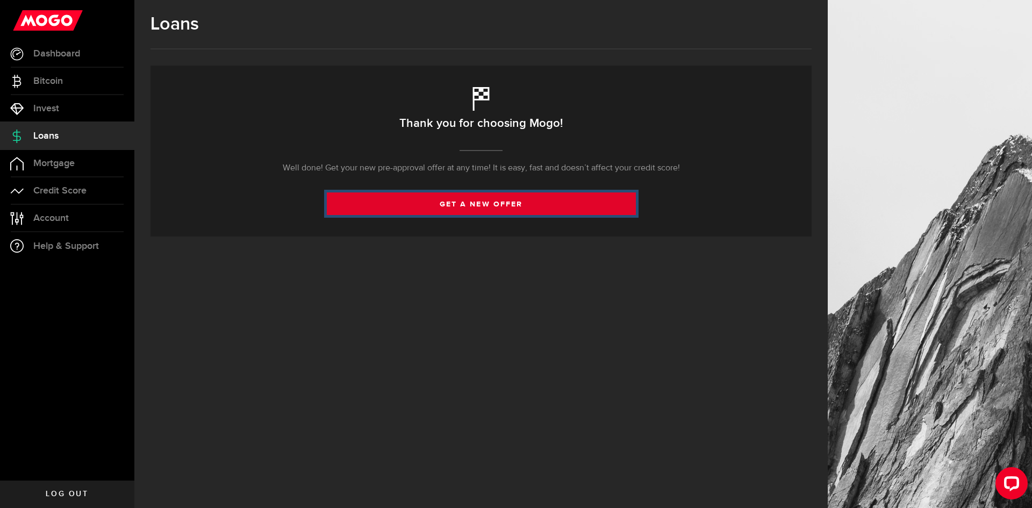
click at [447, 199] on link "get a new offer" at bounding box center [481, 203] width 309 height 23
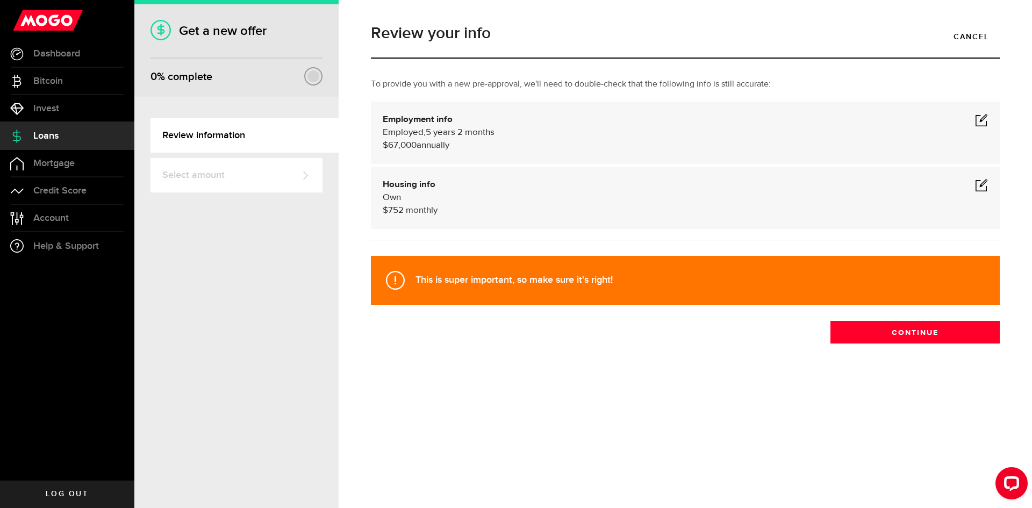
click at [981, 188] on span at bounding box center [981, 184] width 13 height 13
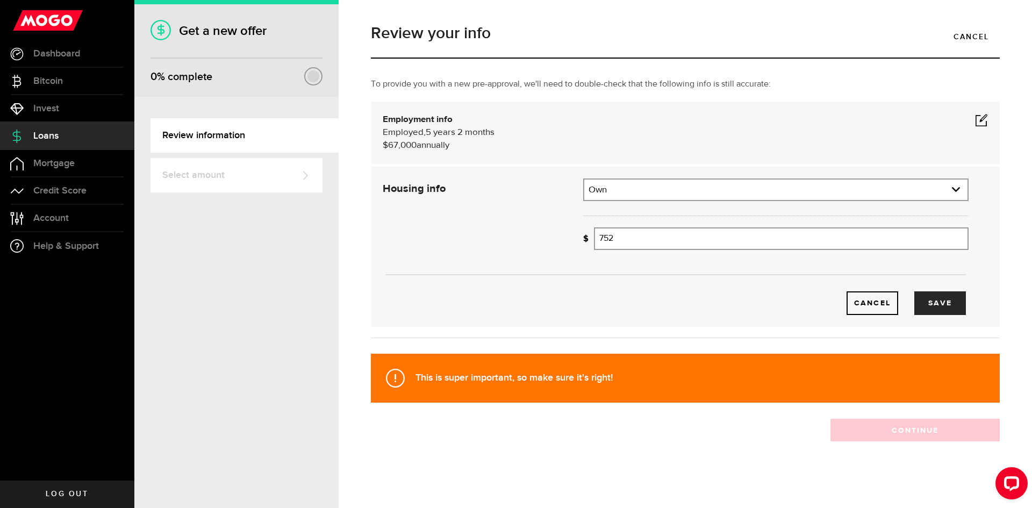
drag, startPoint x: 981, startPoint y: 188, endPoint x: 657, endPoint y: 234, distance: 327.3
click at [665, 257] on div "Housing info Residential status What's your residential status? Own Residential…" at bounding box center [676, 246] width 602 height 136
click at [657, 234] on input "752" at bounding box center [781, 238] width 375 height 23
drag, startPoint x: 657, startPoint y: 245, endPoint x: 576, endPoint y: 265, distance: 84.1
click at [576, 265] on div "Housing info Residential status What's your residential status? Own Residential…" at bounding box center [676, 246] width 602 height 136
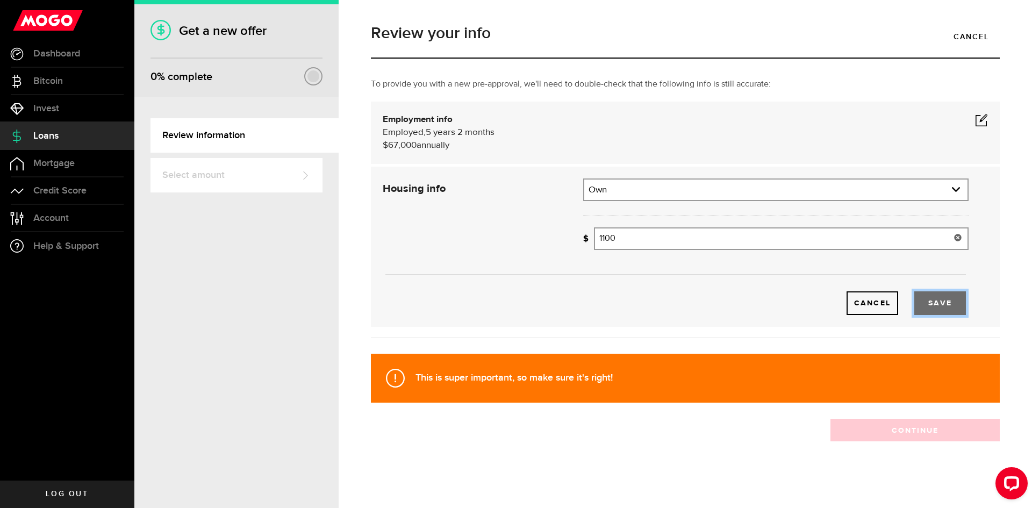
type input "1,100"
click at [940, 295] on button "Save" at bounding box center [940, 303] width 52 height 24
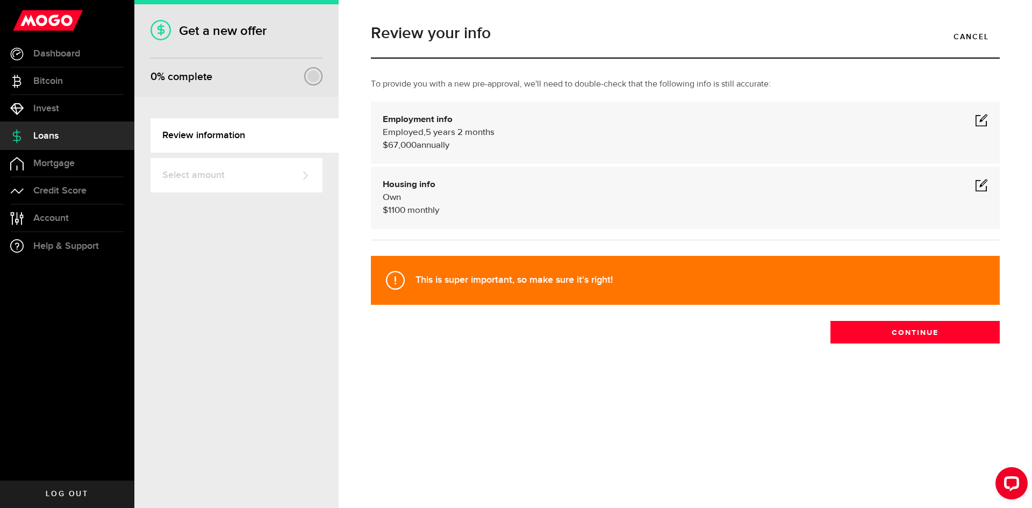
click at [897, 343] on div "Review your info Cancel To provide you with a new pre-approval, we'll need to d…" at bounding box center [685, 206] width 645 height 382
click at [889, 335] on button "Continue" at bounding box center [914, 332] width 169 height 23
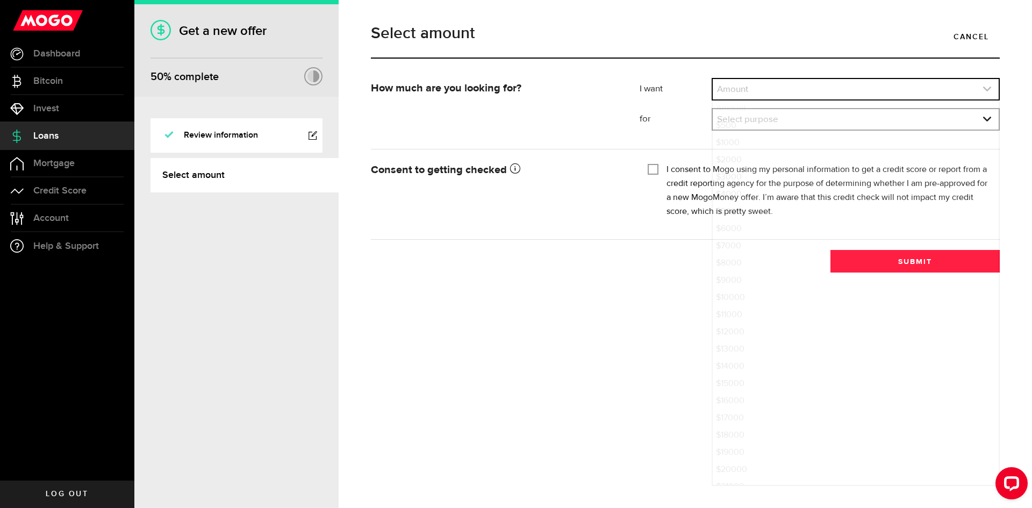
click at [735, 83] on link "expand select" at bounding box center [856, 89] width 286 height 20
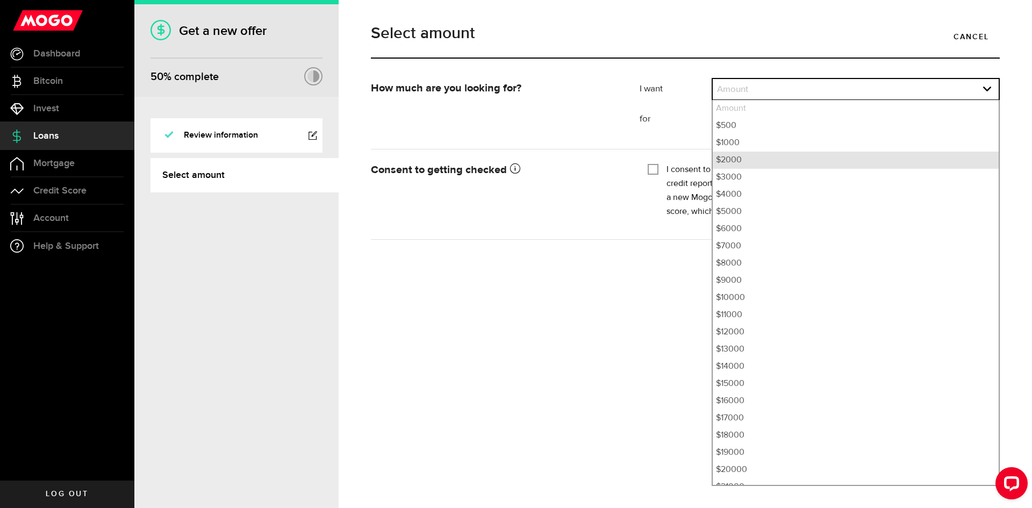
click at [735, 165] on li "$2000" at bounding box center [856, 160] width 286 height 17
select select "2000"
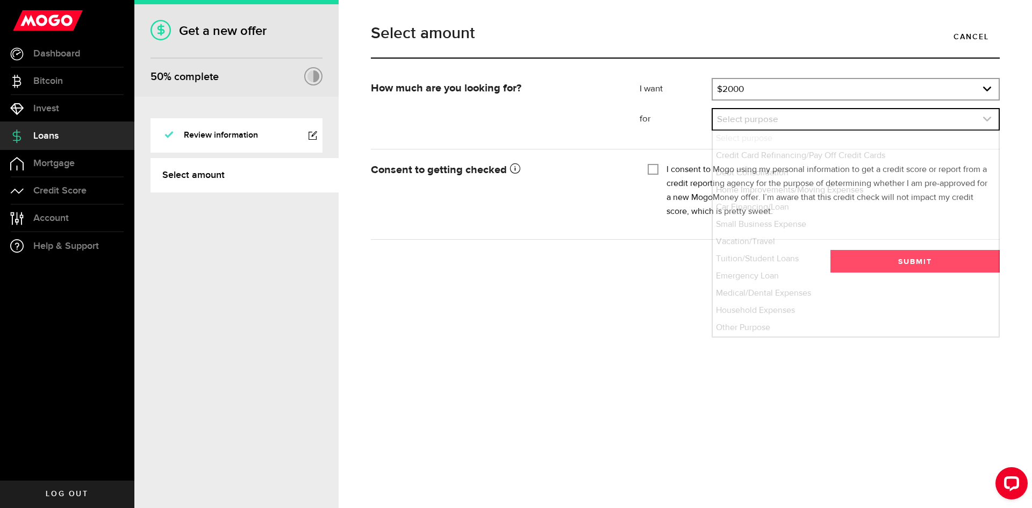
click at [723, 114] on link "expand select" at bounding box center [856, 119] width 286 height 20
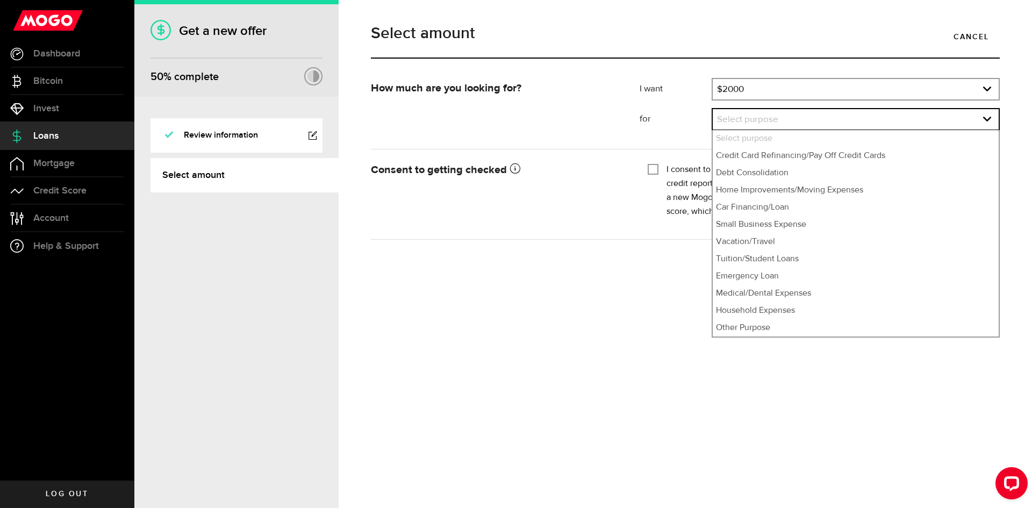
drag, startPoint x: 751, startPoint y: 202, endPoint x: 551, endPoint y: 436, distance: 308.3
click at [551, 437] on div "Select amount Cancel How much are you looking for? I want Amount How much credi…" at bounding box center [685, 254] width 693 height 508
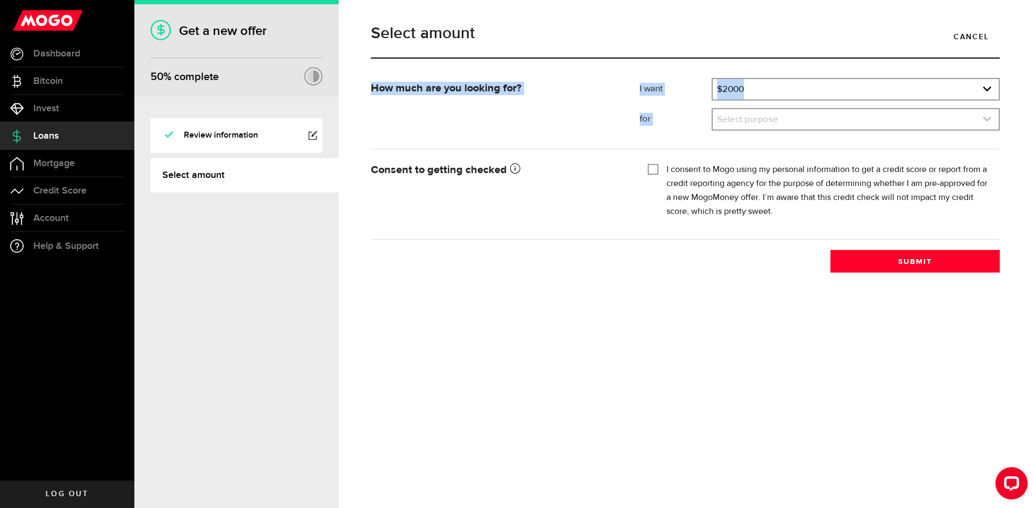
drag, startPoint x: 740, startPoint y: 109, endPoint x: 740, endPoint y: 117, distance: 8.1
click at [740, 114] on div "Select purpose Select purpose Credit Card Refinancing/Pay Off Credit Cards Debt…" at bounding box center [855, 119] width 288 height 23
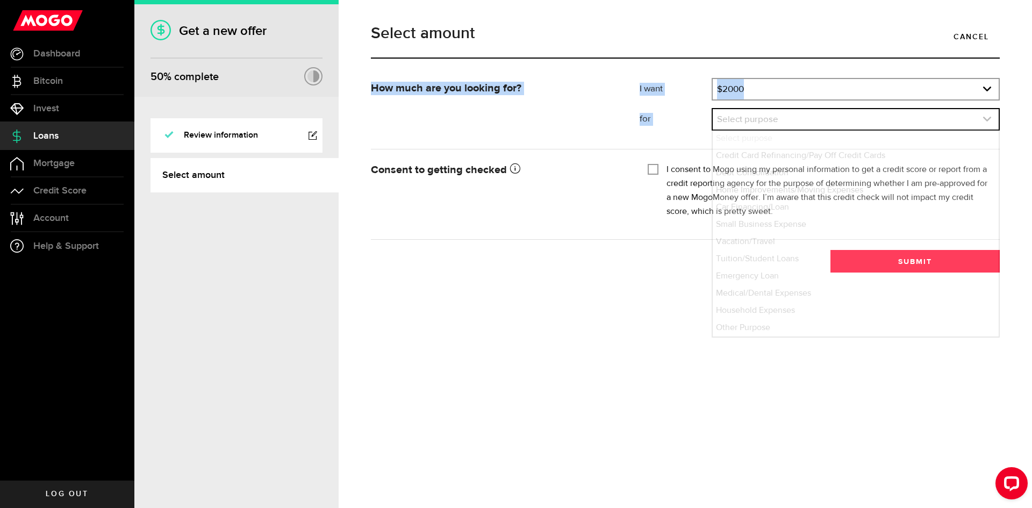
click at [741, 124] on link "expand select" at bounding box center [856, 119] width 286 height 20
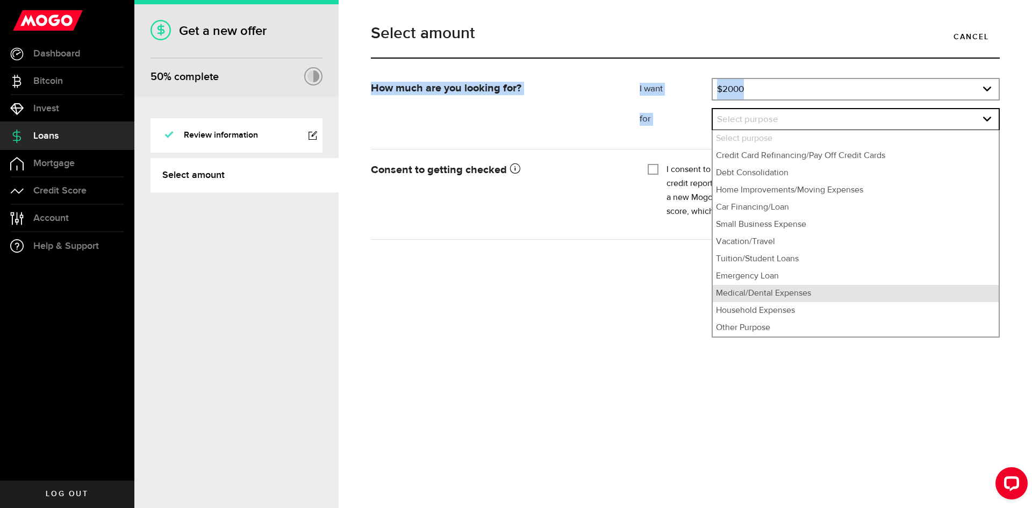
click at [848, 299] on li "Medical/Dental Expenses" at bounding box center [856, 293] width 286 height 17
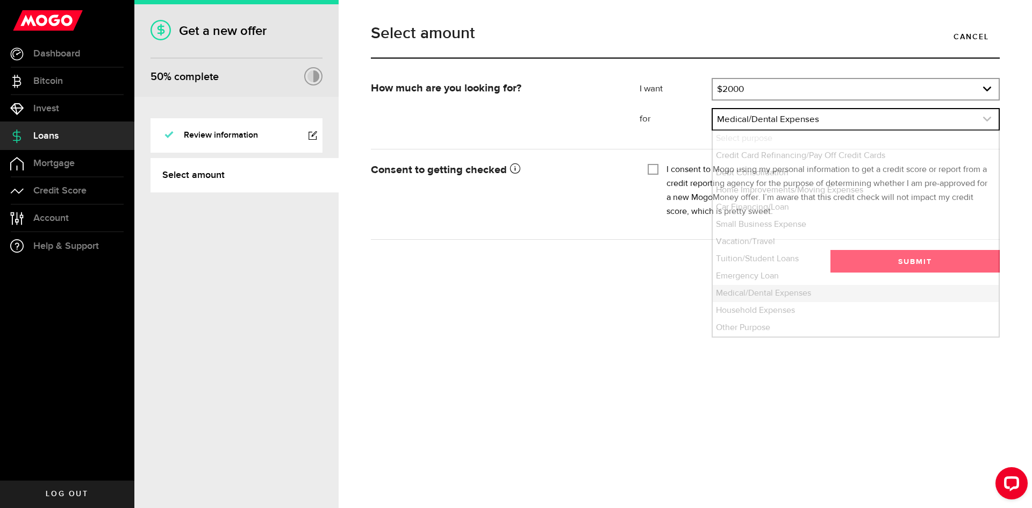
click at [753, 117] on link "expand select" at bounding box center [856, 119] width 286 height 20
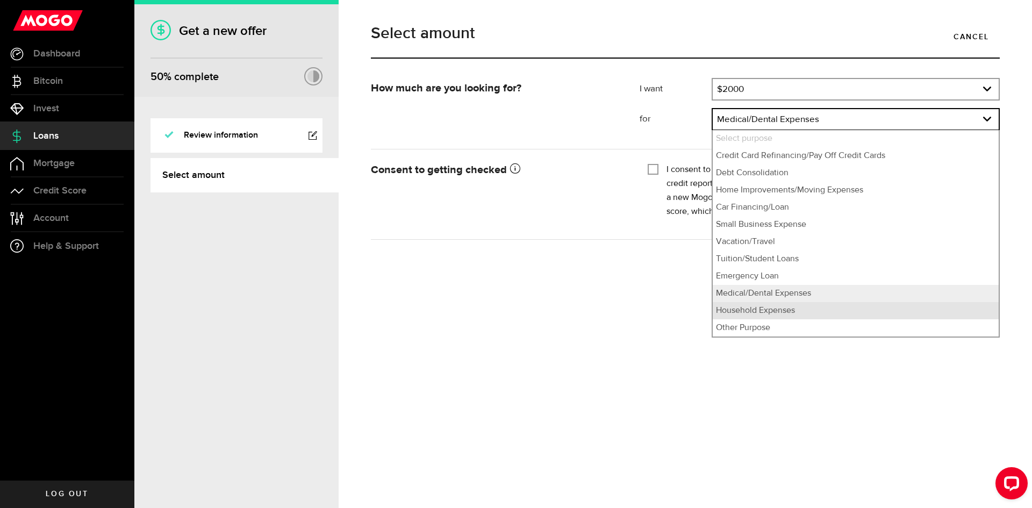
click at [717, 310] on li "Household Expenses" at bounding box center [856, 310] width 286 height 17
select select "Household Expenses"
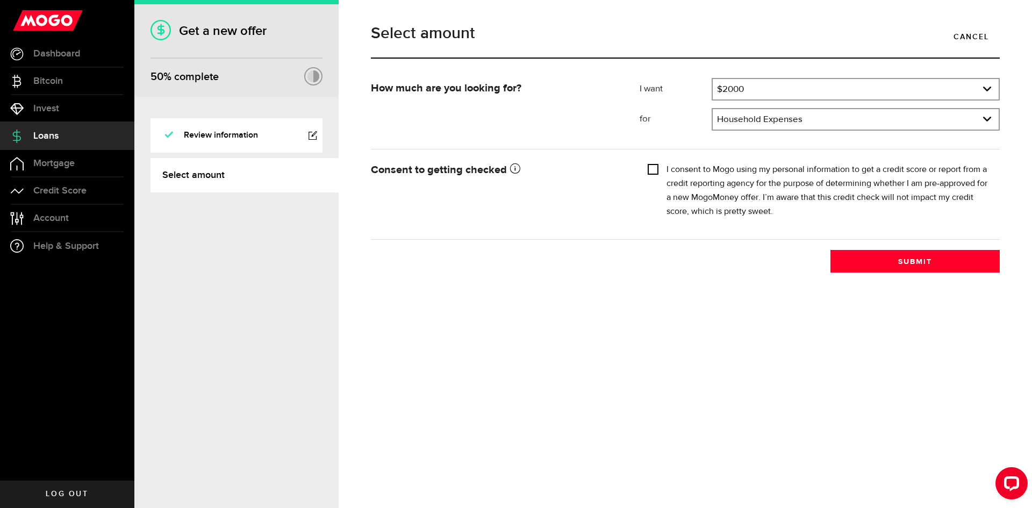
drag, startPoint x: 656, startPoint y: 165, endPoint x: 656, endPoint y: 172, distance: 7.5
click at [656, 167] on input "I consent to Mogo using my personal information to get a credit score or report…" at bounding box center [653, 168] width 11 height 11
checkbox input "true"
click at [854, 264] on button "Submit" at bounding box center [914, 261] width 169 height 23
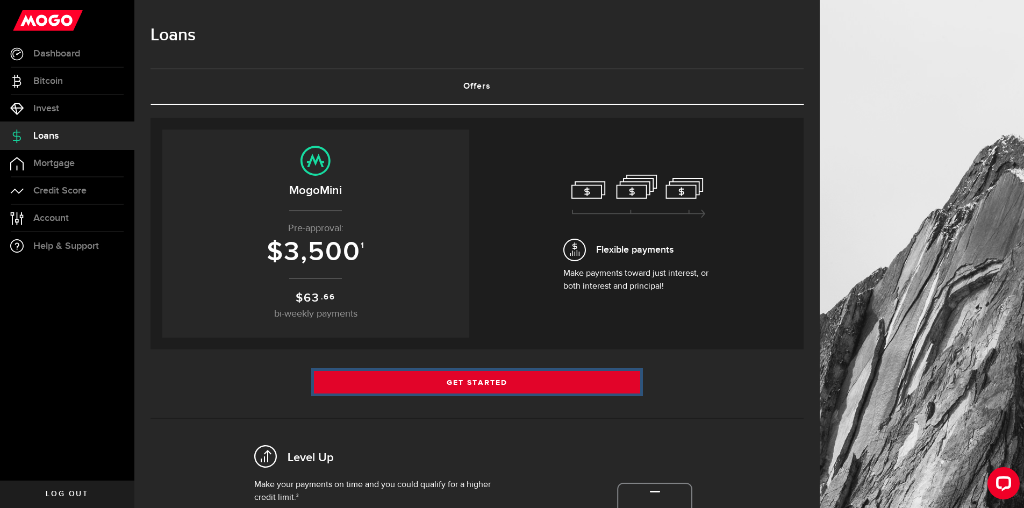
click at [494, 374] on link "Get Started" at bounding box center [477, 382] width 327 height 23
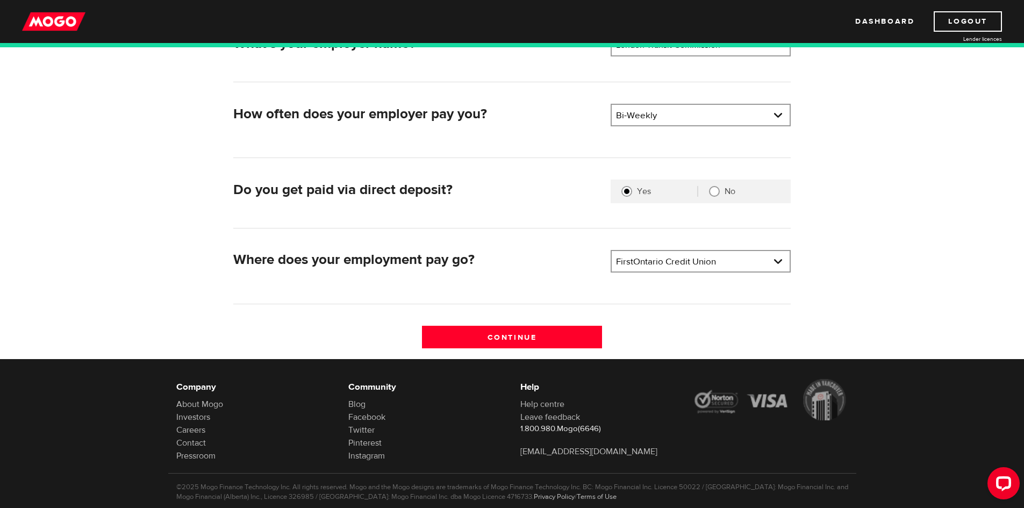
scroll to position [215, 0]
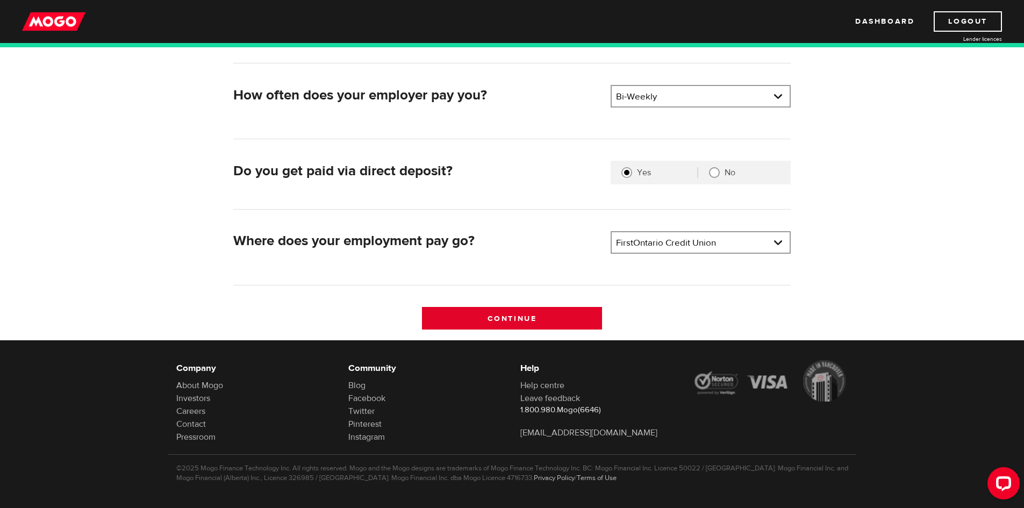
click at [572, 320] on input "Continue" at bounding box center [512, 318] width 180 height 23
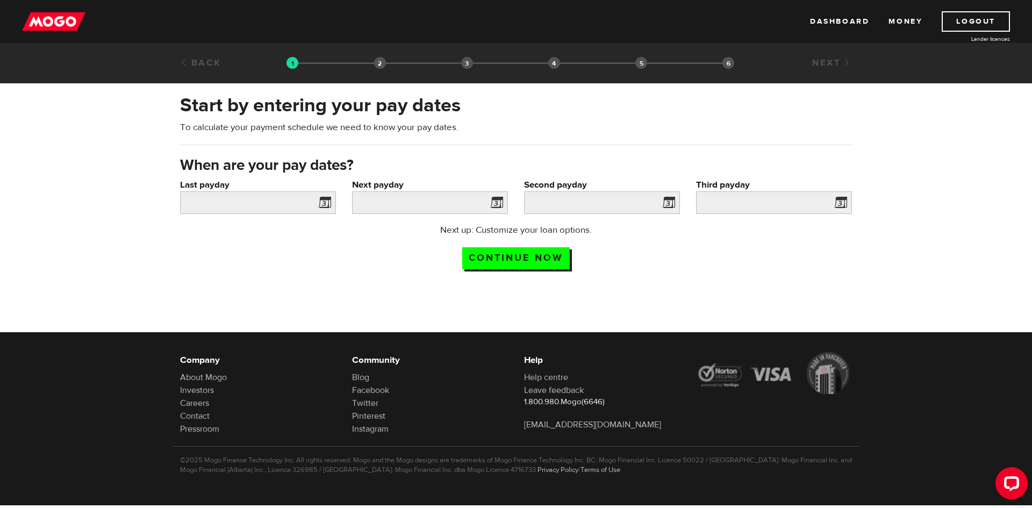
click at [319, 206] on span at bounding box center [322, 204] width 16 height 17
click at [322, 203] on span at bounding box center [322, 204] width 16 height 17
click at [289, 207] on input "Last payday" at bounding box center [258, 202] width 156 height 23
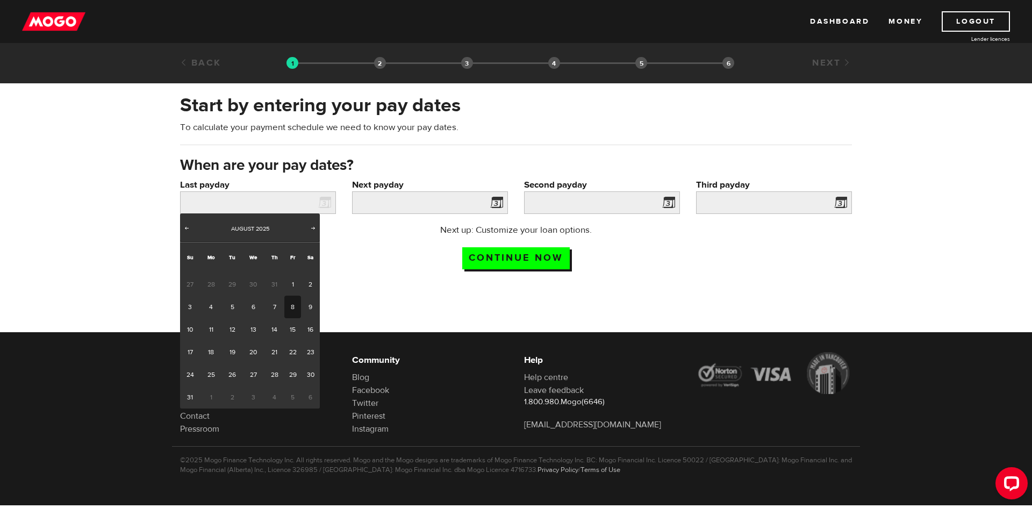
click at [290, 306] on link "8" at bounding box center [292, 307] width 17 height 23
type input "2025/08/08"
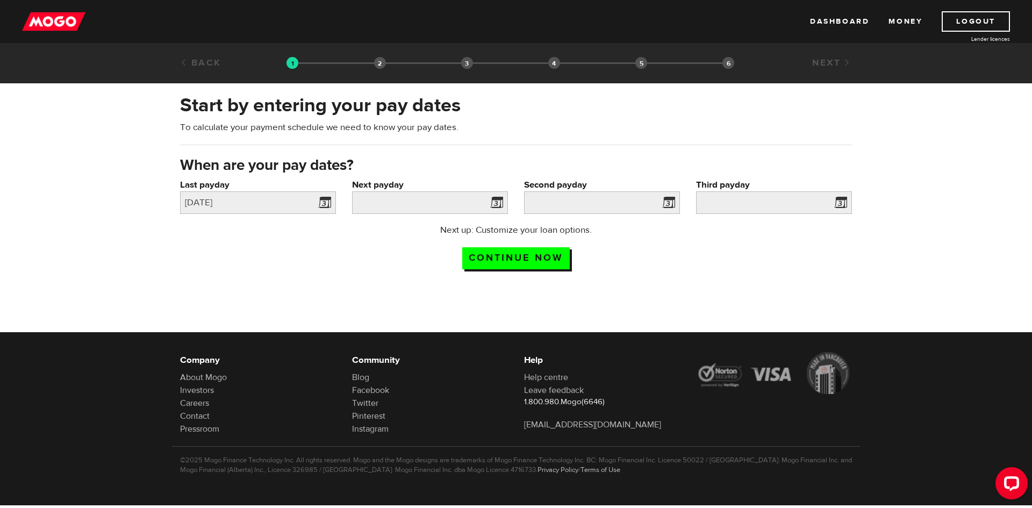
click at [409, 192] on div "Next payday Please enter your next pay date." at bounding box center [430, 195] width 156 height 35
click at [409, 195] on input "Next payday" at bounding box center [430, 202] width 156 height 23
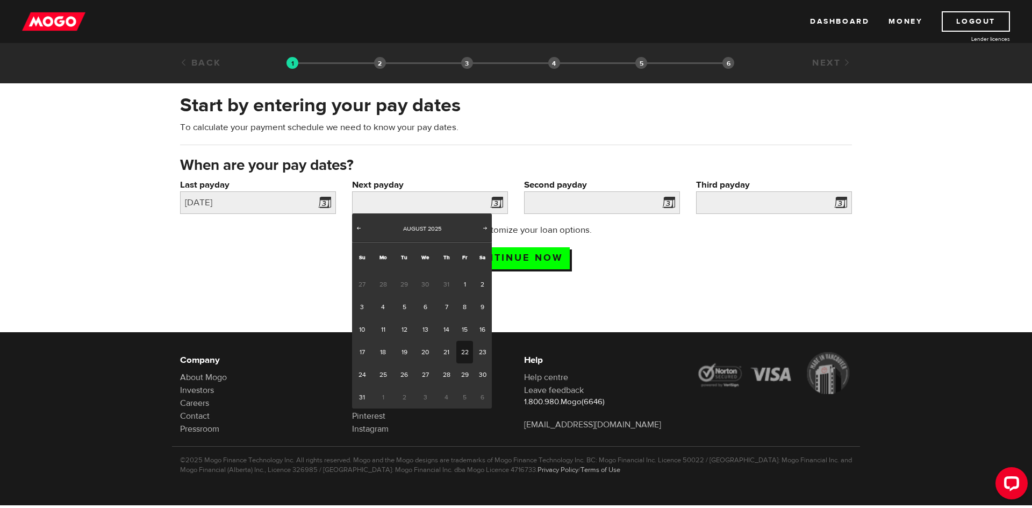
click at [462, 350] on link "22" at bounding box center [464, 352] width 17 height 23
type input "2025/08/22"
type input "2025/9/5"
type input "2025/9/19"
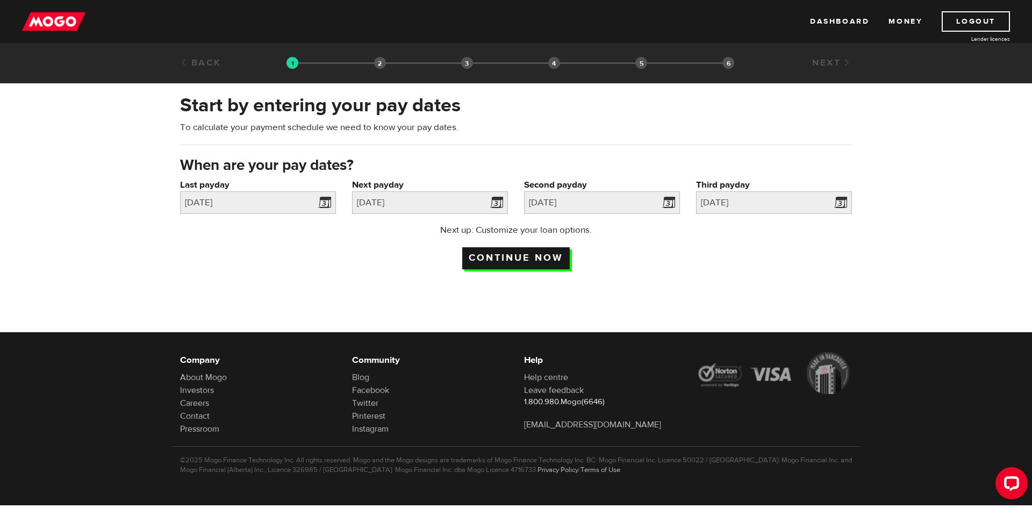
click at [530, 257] on input "Continue now" at bounding box center [515, 258] width 107 height 22
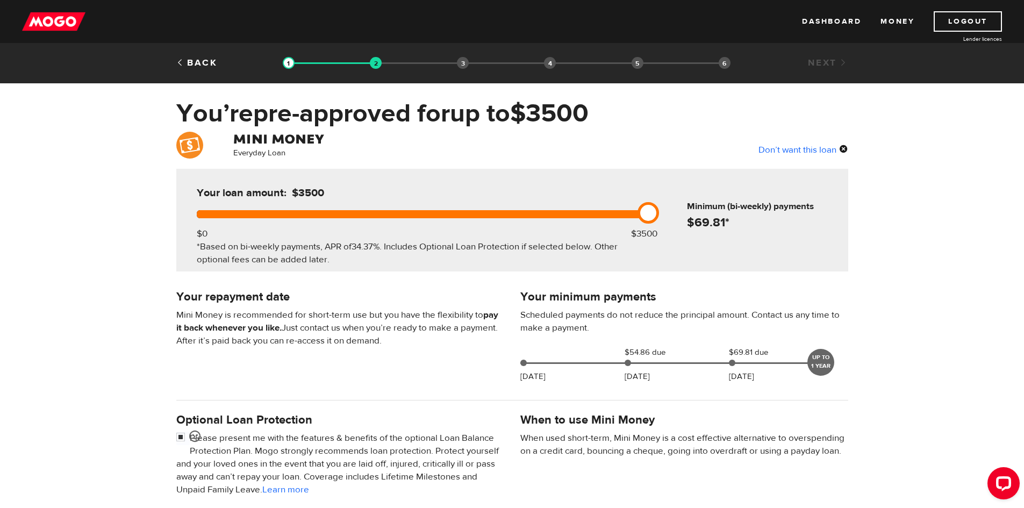
drag, startPoint x: 0, startPoint y: 0, endPoint x: 912, endPoint y: 269, distance: 951.2
click at [912, 269] on div "Everyday Loan Don’t want this loan Your loan amount: $3500 $0 $3500 *Based on b…" at bounding box center [512, 400] width 1024 height 537
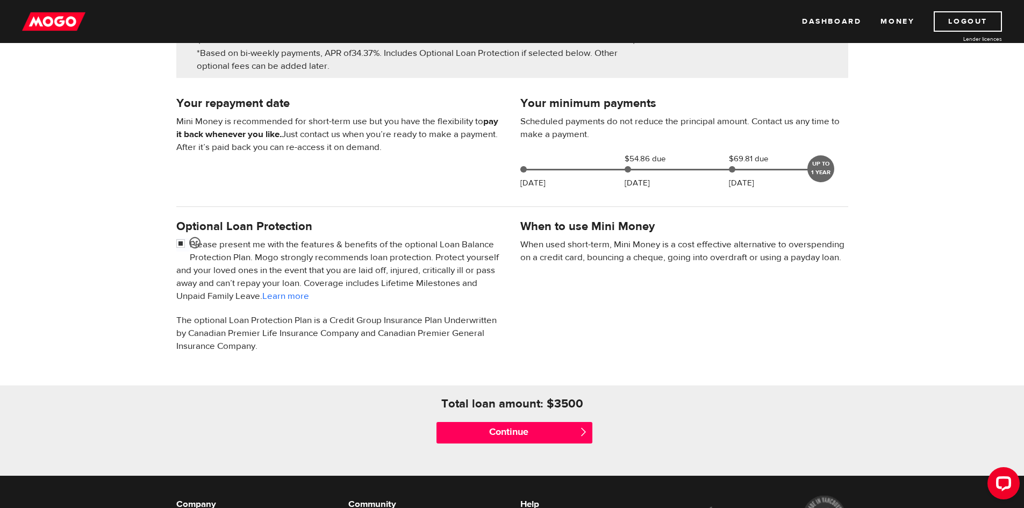
scroll to position [215, 0]
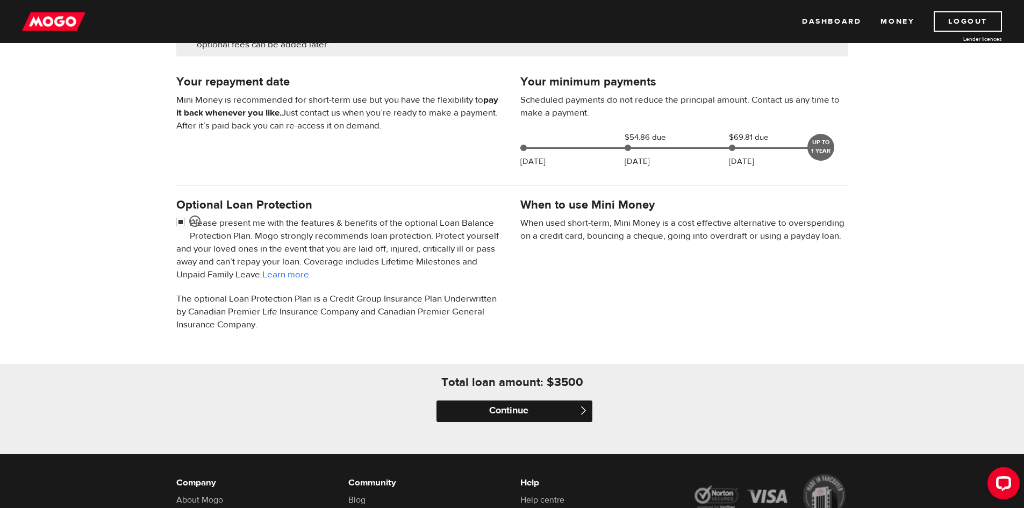
click at [563, 404] on input "Continue" at bounding box center [514, 410] width 156 height 21
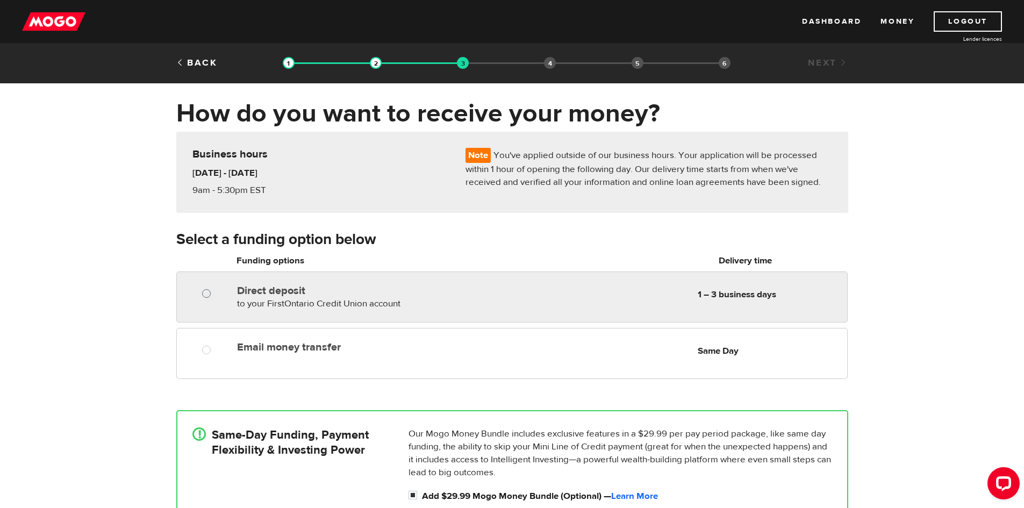
radio input "true"
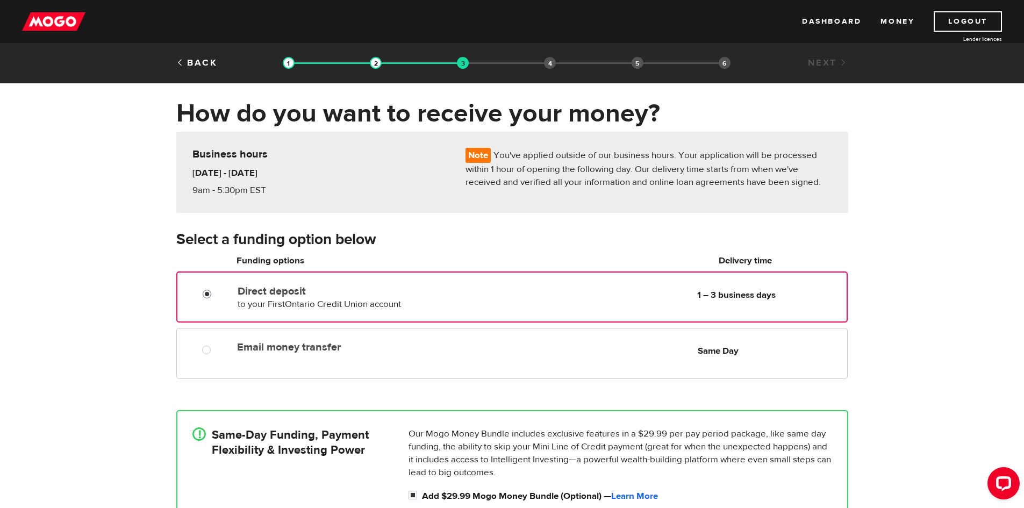
click at [206, 297] on input "Direct deposit" at bounding box center [209, 295] width 13 height 13
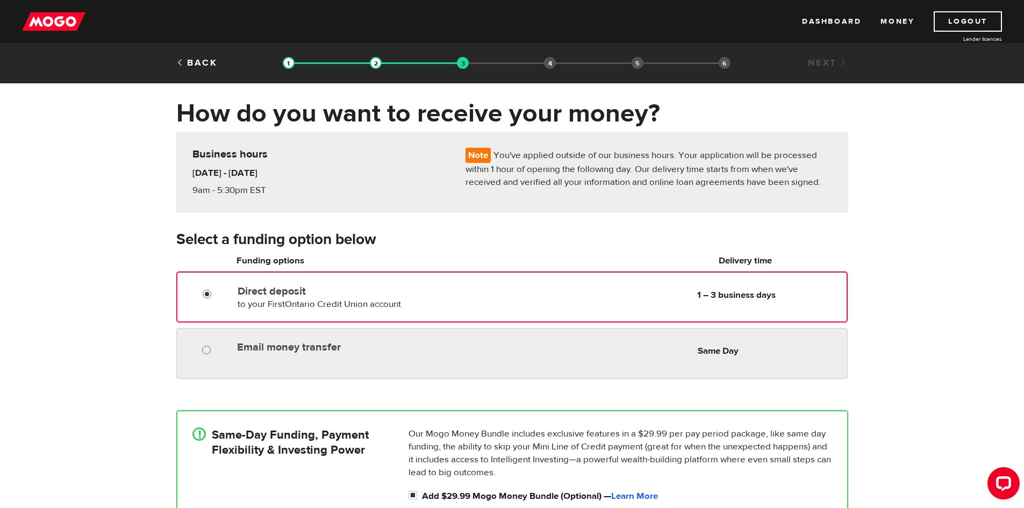
radio input "true"
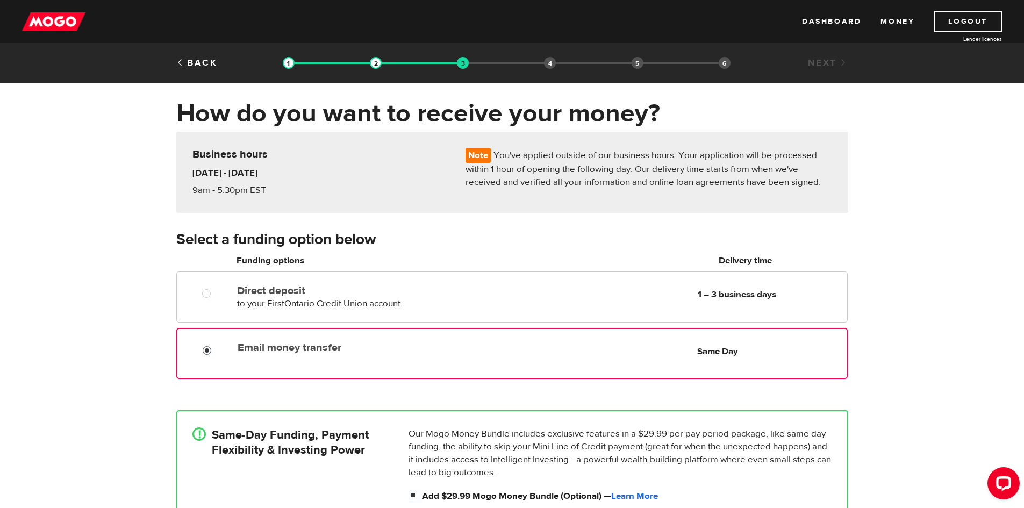
click at [205, 349] on input "Email money transfer" at bounding box center [209, 351] width 13 height 13
click at [979, 293] on div "How do you want to receive your money? Note You've applied outside of our busin…" at bounding box center [512, 339] width 1024 height 482
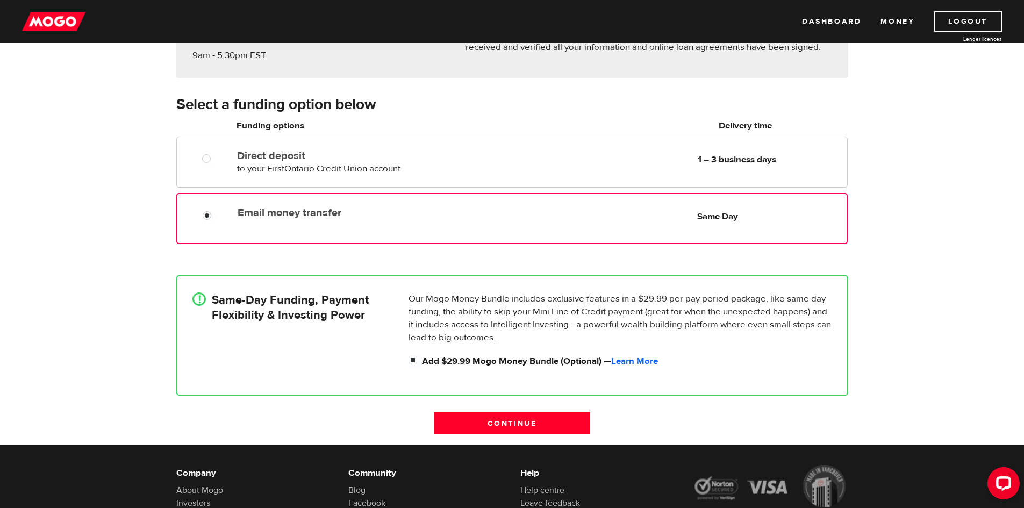
scroll to position [215, 0]
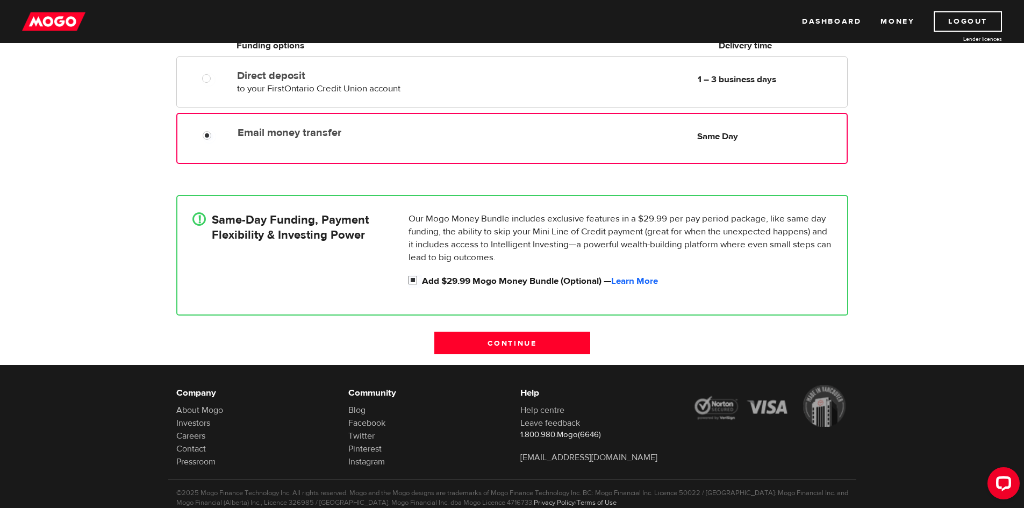
click at [414, 276] on input "Add $29.99 Mogo Money Bundle (Optional) — Learn More" at bounding box center [414, 281] width 13 height 13
checkbox input "false"
radio input "false"
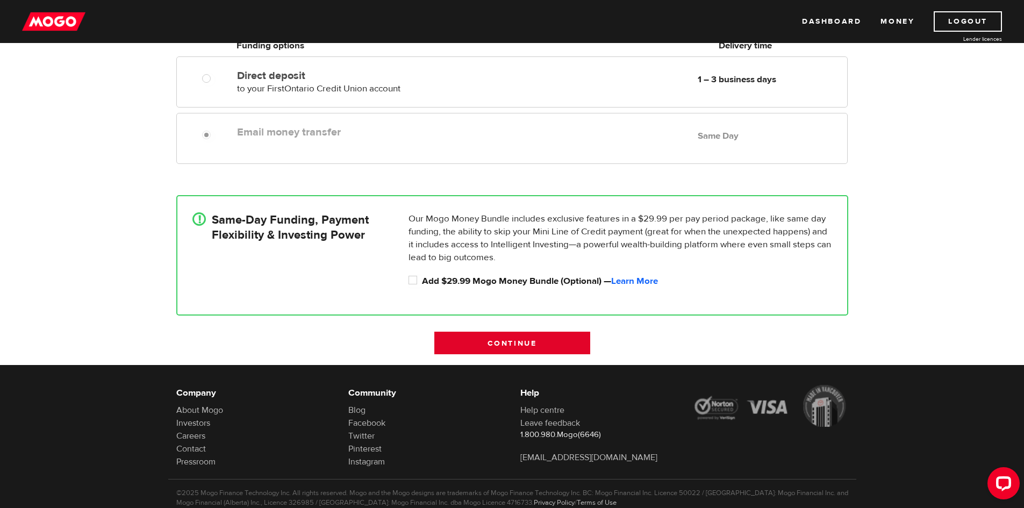
click at [472, 344] on input "Continue" at bounding box center [512, 343] width 156 height 23
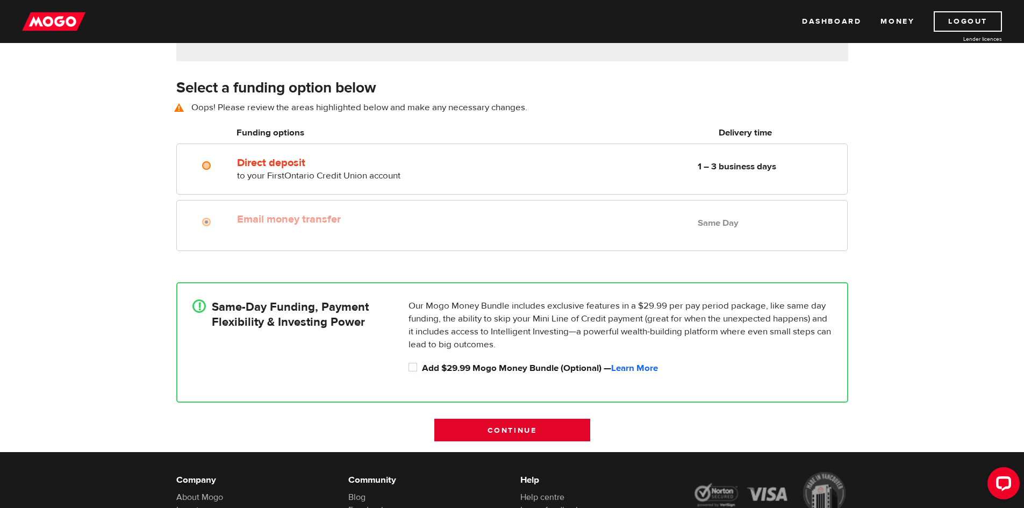
scroll to position [149, 0]
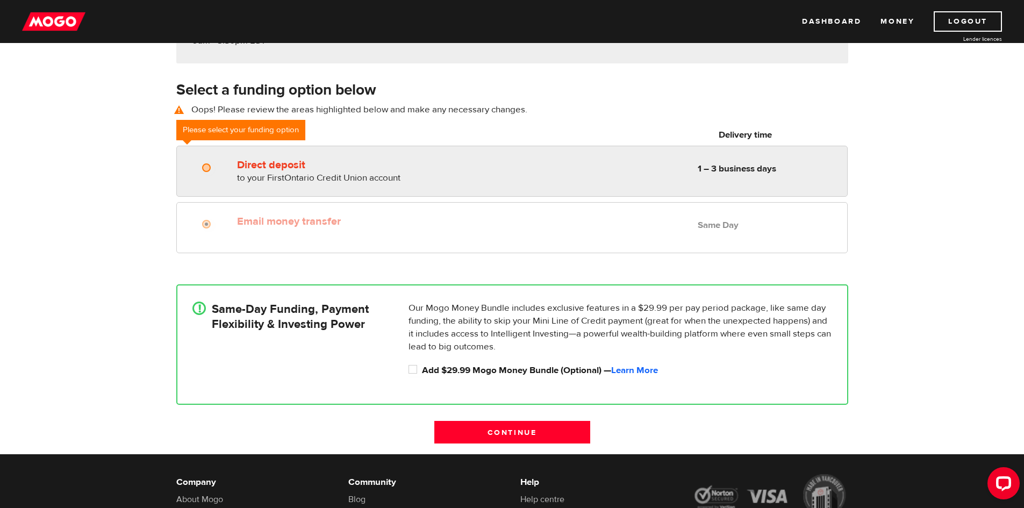
radio input "true"
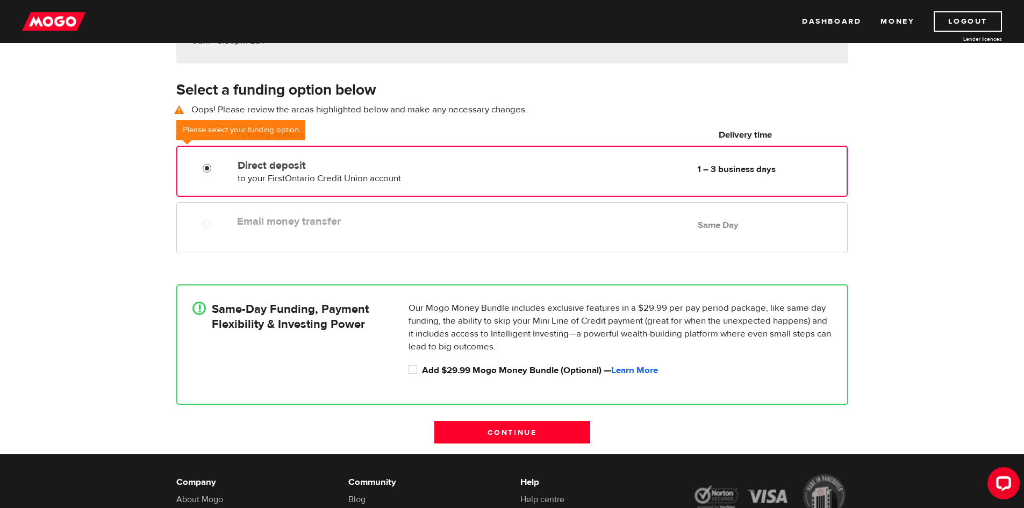
click at [203, 161] on div at bounding box center [205, 165] width 64 height 21
click at [500, 428] on input "Continue" at bounding box center [512, 432] width 156 height 23
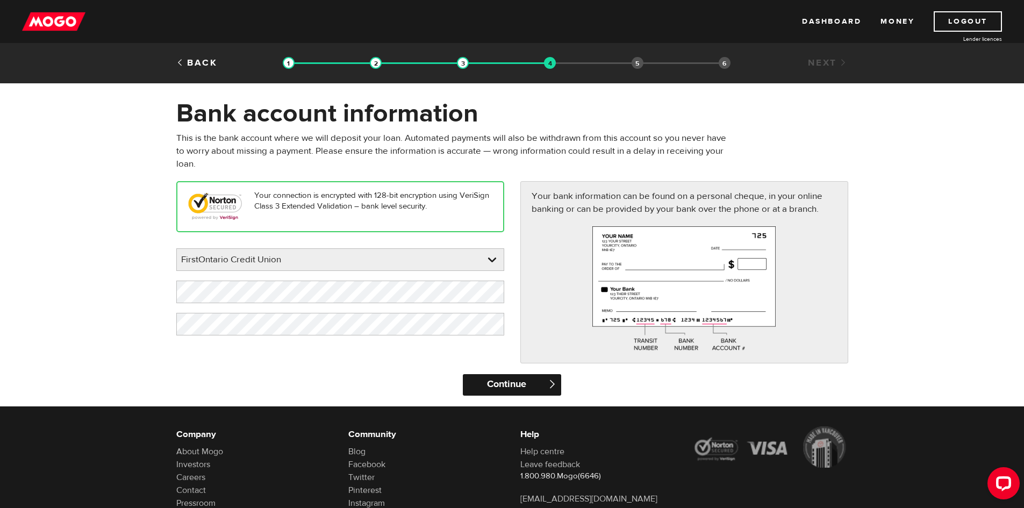
click at [514, 386] on input "Continue" at bounding box center [512, 384] width 98 height 21
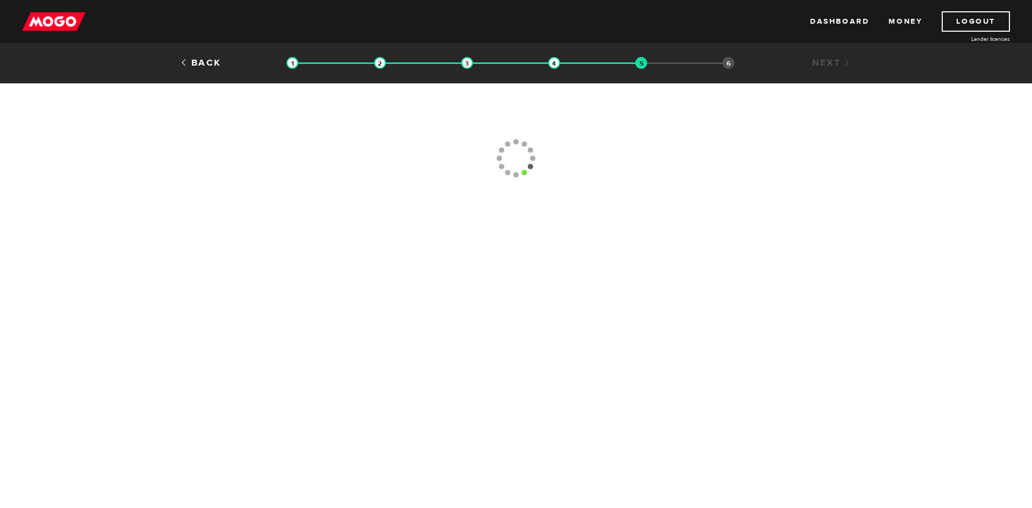
type input "[PHONE_NUMBER]"
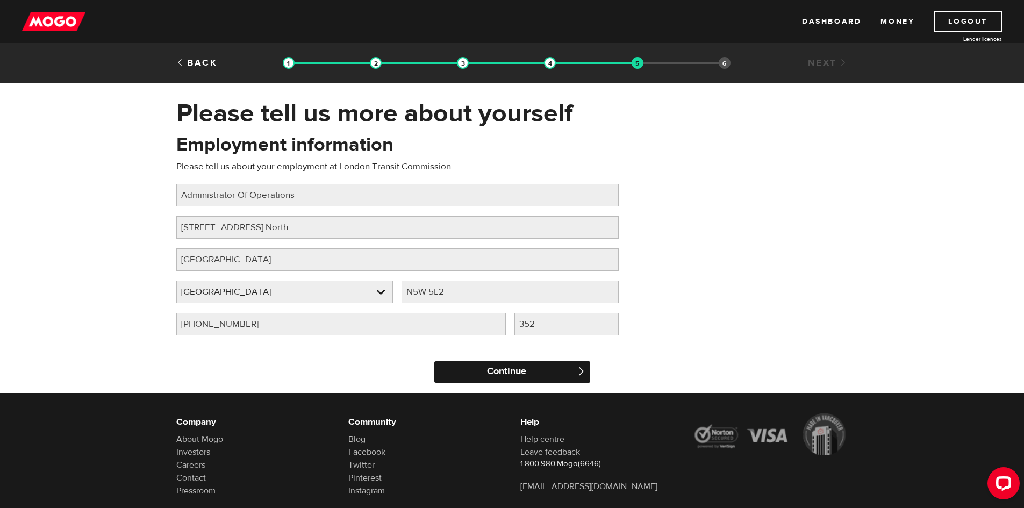
click at [499, 366] on input "Continue" at bounding box center [512, 371] width 156 height 21
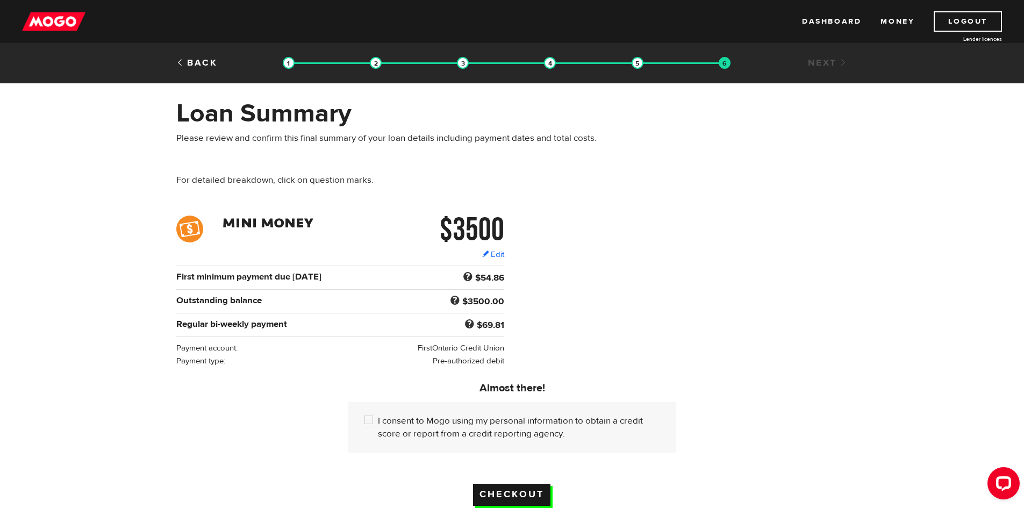
click at [508, 494] on input "Checkout" at bounding box center [511, 495] width 77 height 22
drag, startPoint x: 369, startPoint y: 415, endPoint x: 373, endPoint y: 422, distance: 8.2
click at [369, 416] on input "I consent to Mogo using my personal information to obtain a credit score or rep…" at bounding box center [370, 420] width 13 height 13
checkbox input "true"
click at [500, 487] on input "Checkout" at bounding box center [511, 495] width 77 height 22
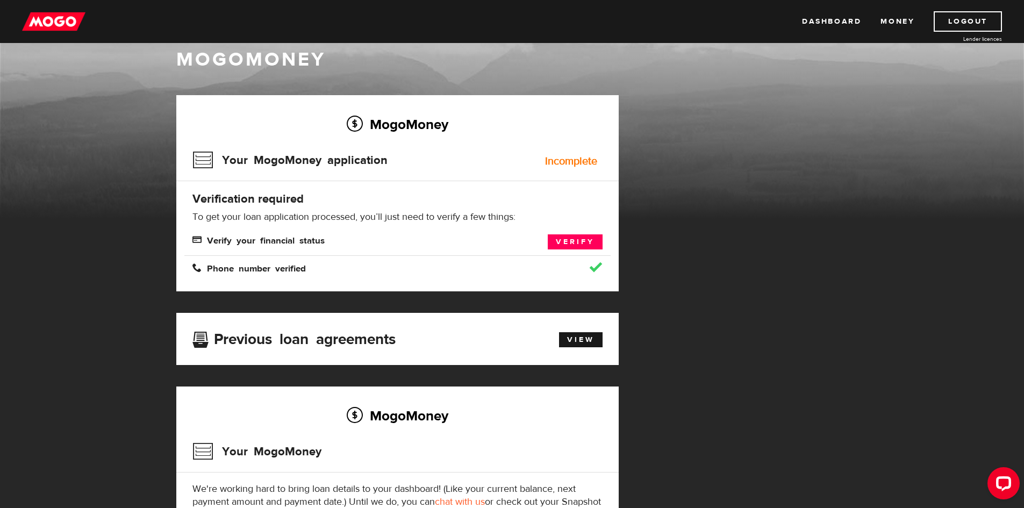
scroll to position [3, 0]
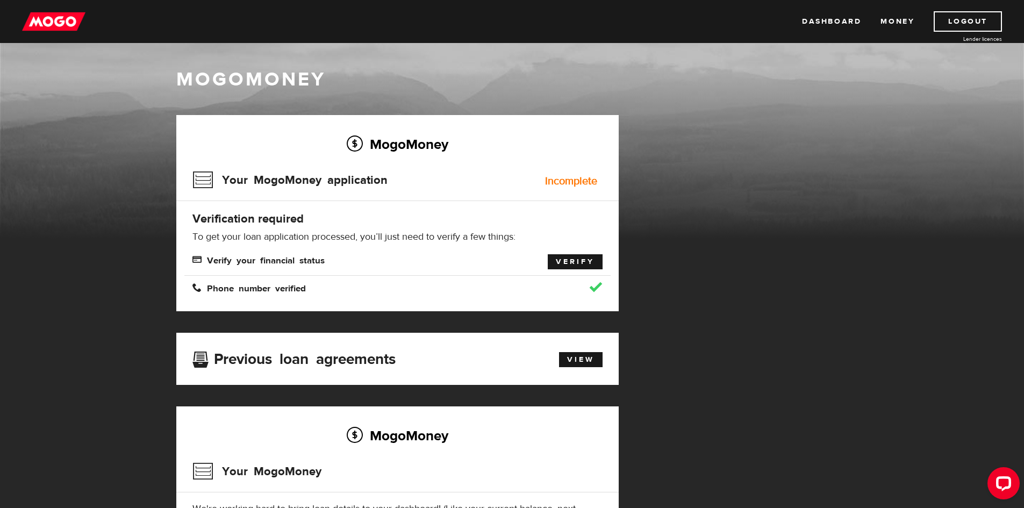
click at [583, 265] on link "Verify" at bounding box center [575, 261] width 55 height 15
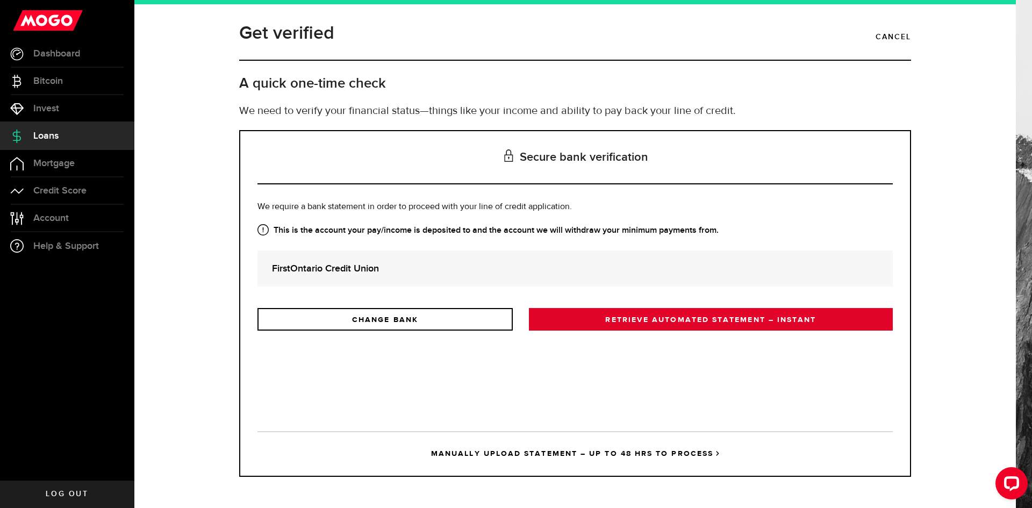
click at [597, 320] on link "RETRIEVE AUTOMATED STATEMENT – INSTANT" at bounding box center [711, 319] width 364 height 23
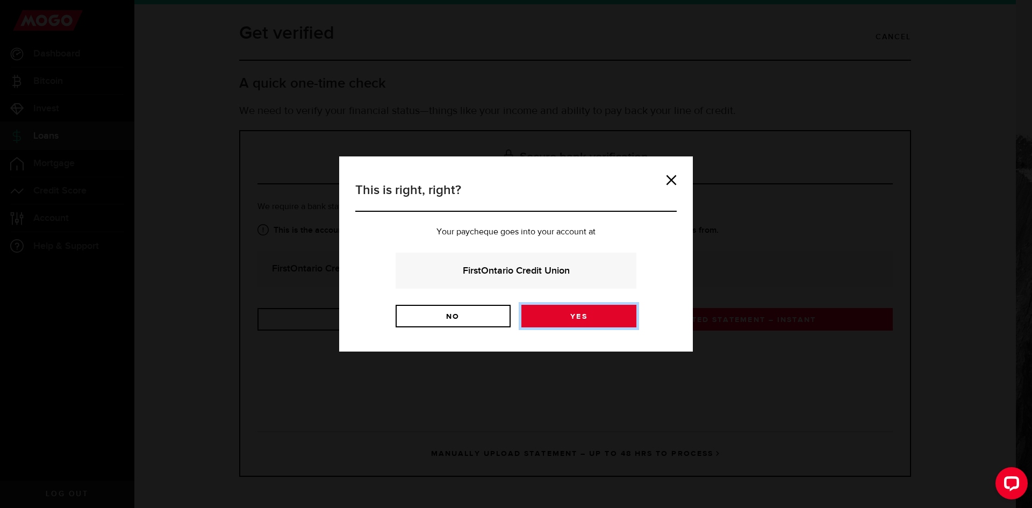
click at [583, 321] on link "Yes" at bounding box center [578, 316] width 115 height 23
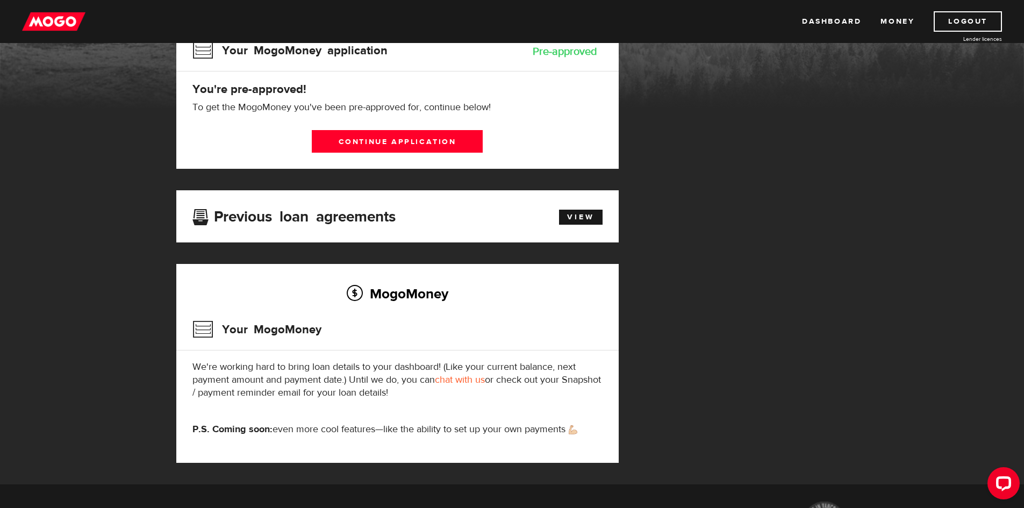
scroll to position [107, 0]
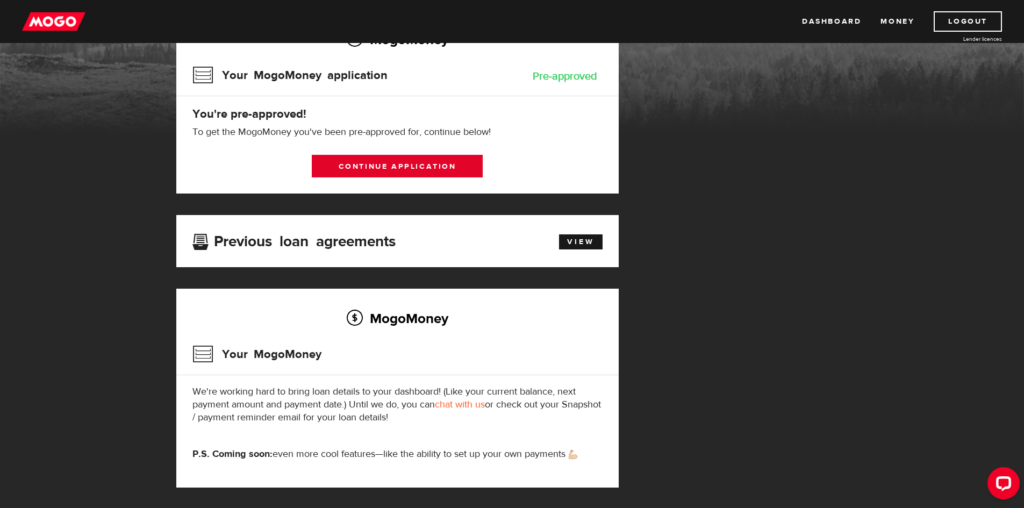
click at [411, 164] on link "Continue application" at bounding box center [397, 166] width 171 height 23
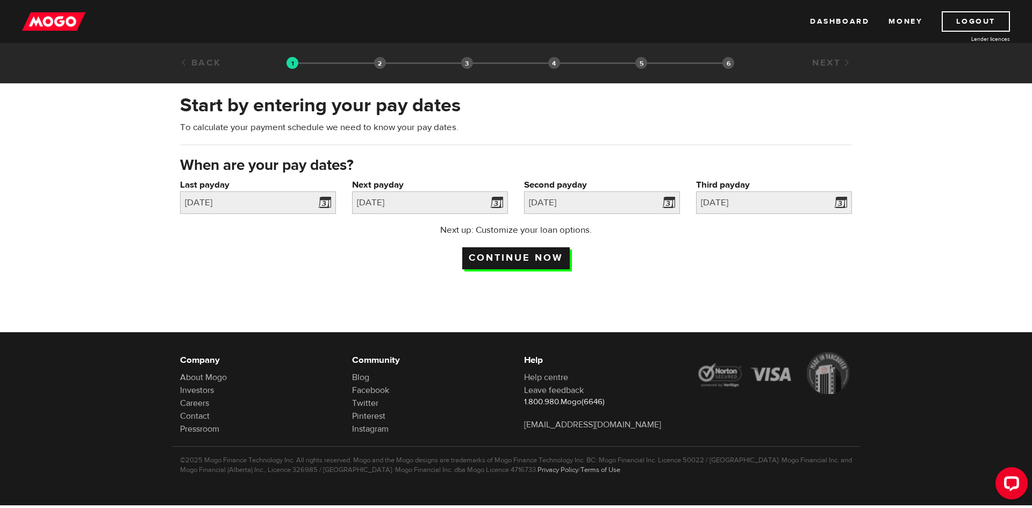
click at [537, 257] on input "Continue now" at bounding box center [515, 258] width 107 height 22
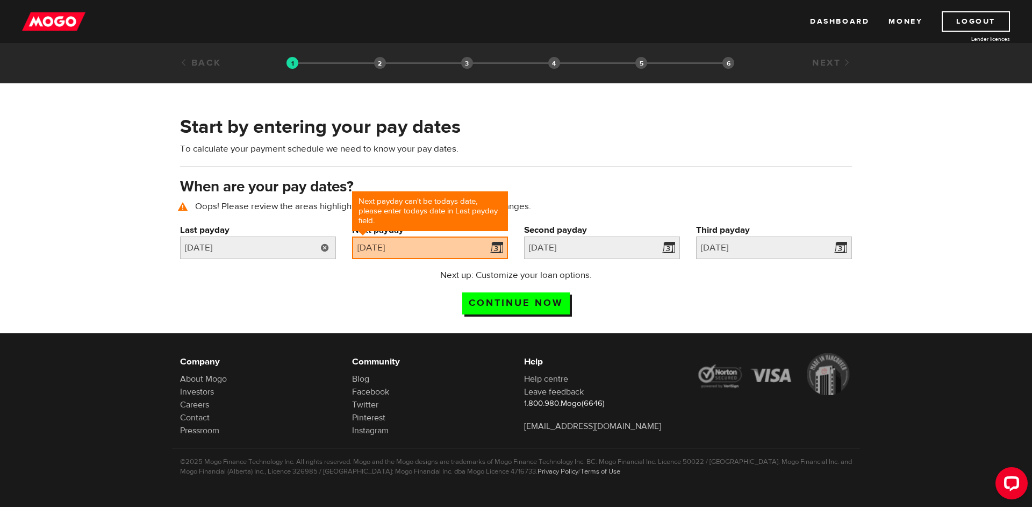
click at [325, 248] on link at bounding box center [325, 247] width 22 height 23
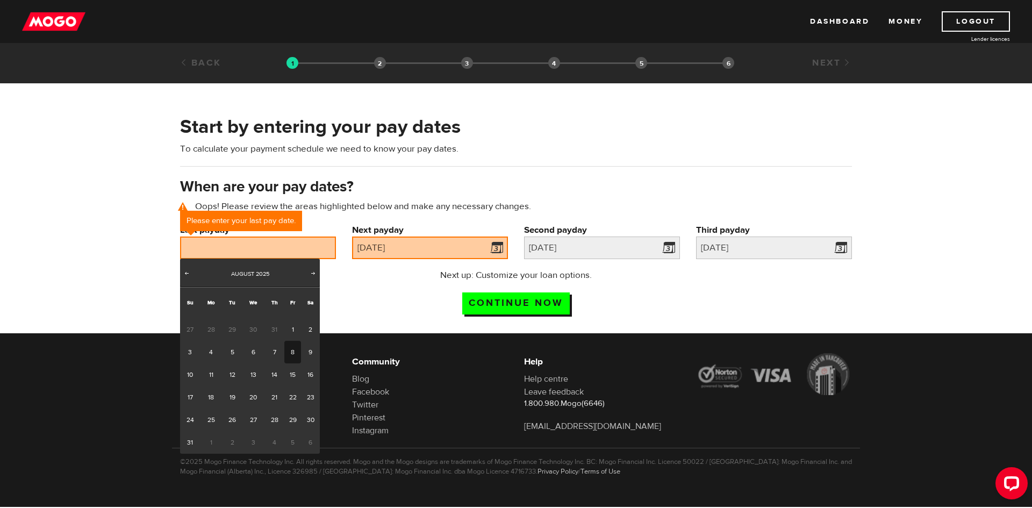
click at [292, 349] on link "8" at bounding box center [292, 352] width 17 height 23
type input "2025/08/08"
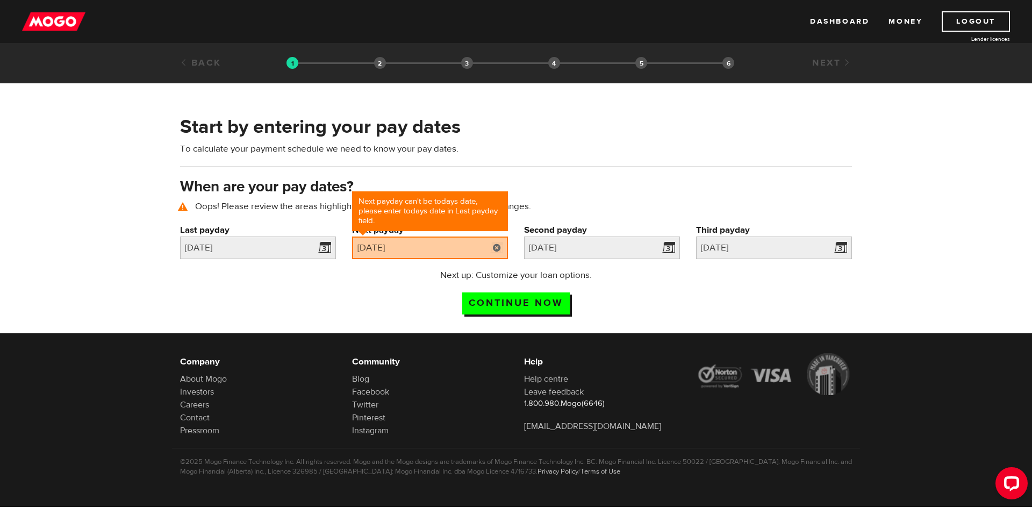
click at [499, 246] on link at bounding box center [497, 247] width 22 height 23
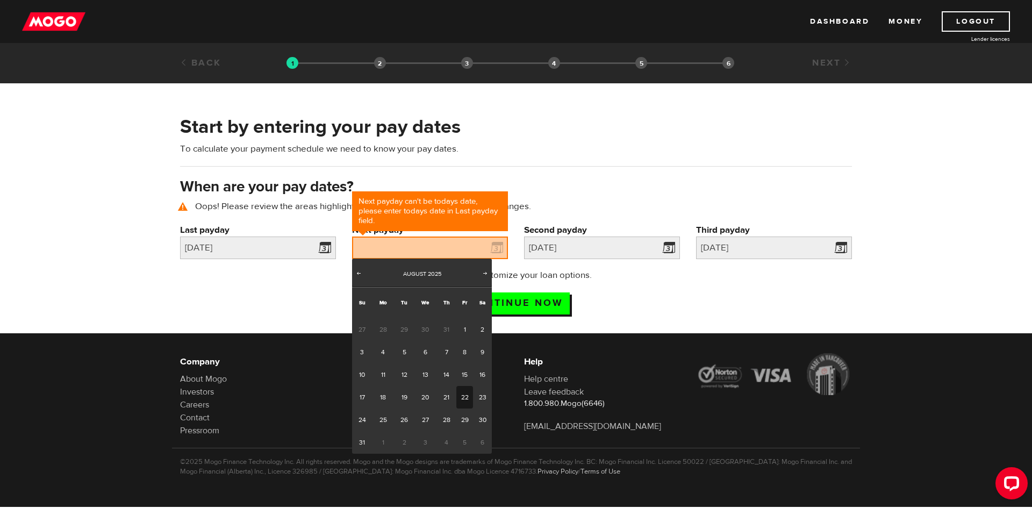
click at [462, 392] on link "22" at bounding box center [464, 397] width 17 height 23
type input "2025/08/22"
type input "2025/9/5"
type input "2025/9/19"
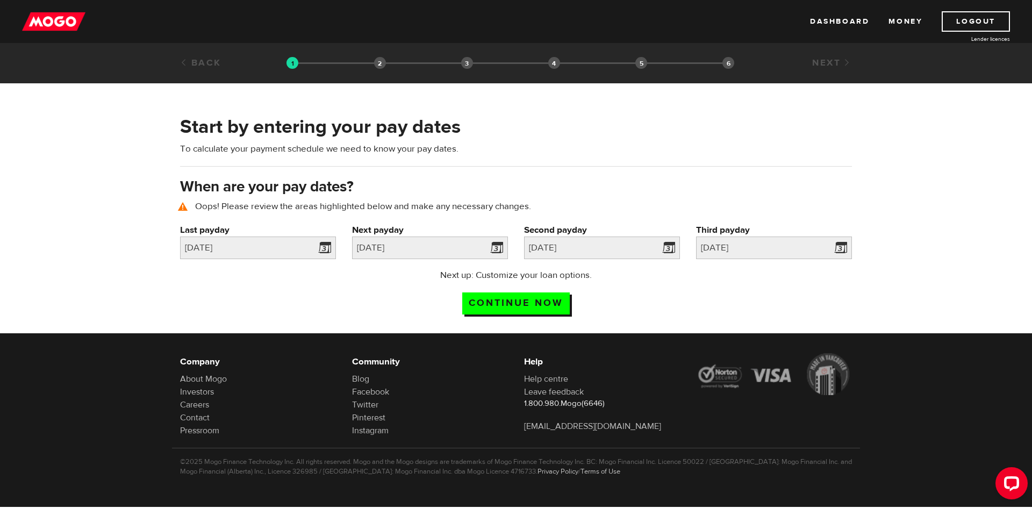
click at [522, 283] on div "Next up: Customize your loan options. Continue now" at bounding box center [515, 296] width 213 height 54
click at [510, 300] on input "Continue now" at bounding box center [515, 303] width 107 height 22
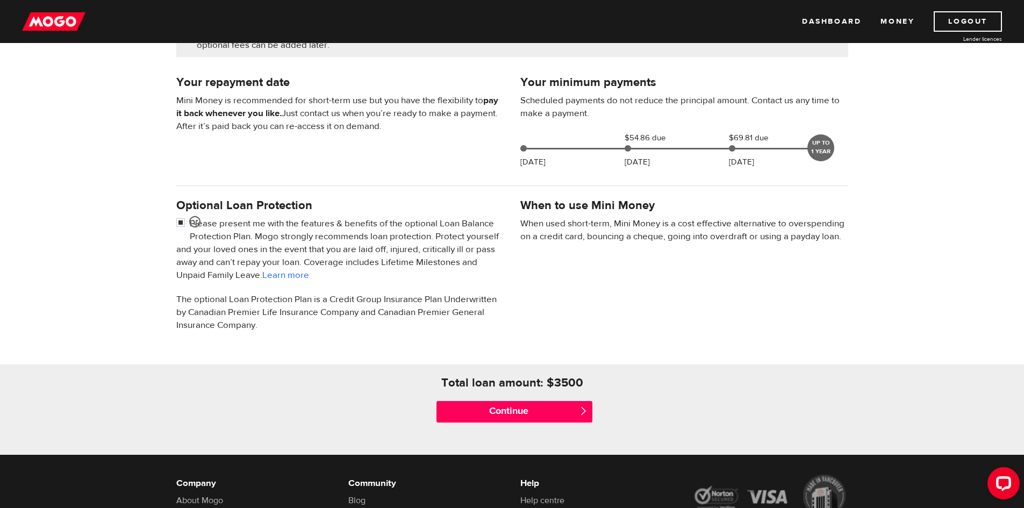
scroll to position [215, 0]
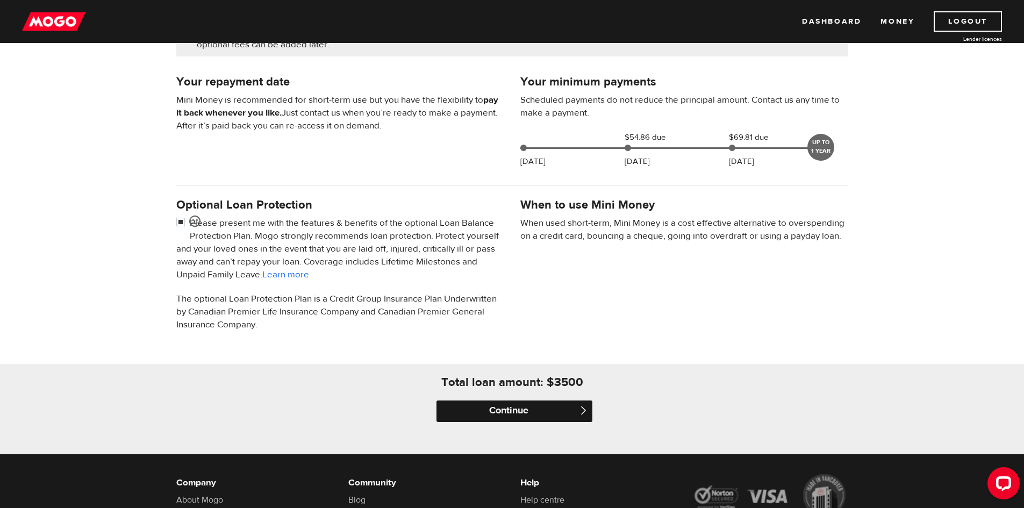
click at [536, 407] on input "Continue" at bounding box center [514, 410] width 156 height 21
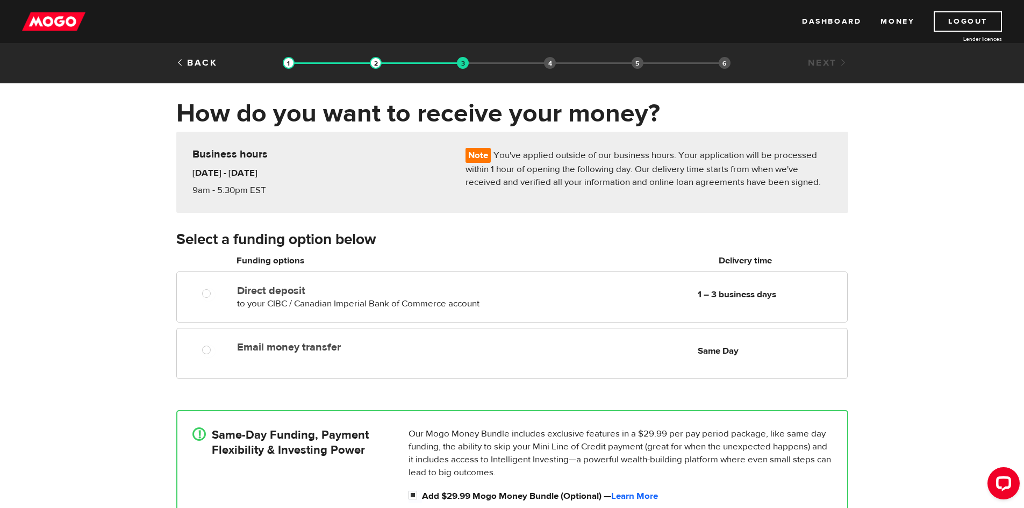
click at [922, 342] on div "How do you want to receive your money? Note You've applied outside of our busin…" at bounding box center [512, 339] width 1024 height 482
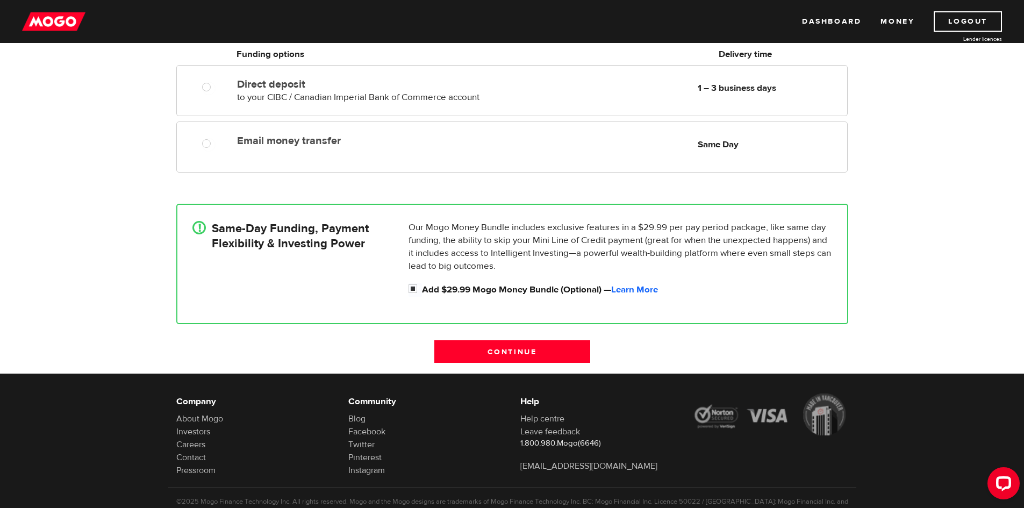
scroll to position [215, 0]
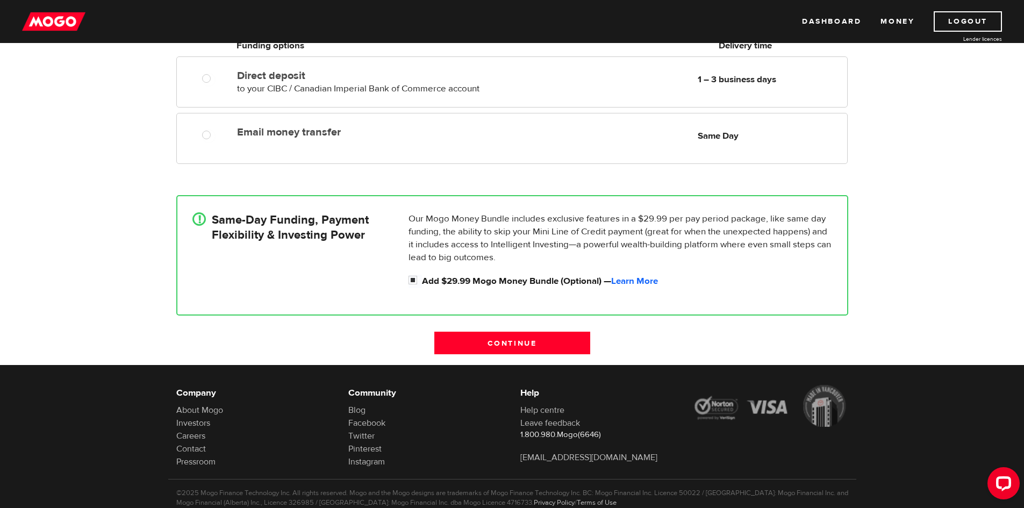
click at [24, 81] on div "How do you want to receive your money? Note You've applied outside of our busin…" at bounding box center [512, 124] width 1024 height 482
